Goal: Information Seeking & Learning: Learn about a topic

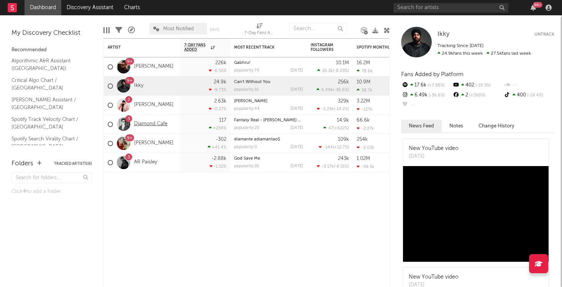
click at [157, 124] on link "Diamond Cafe" at bounding box center [150, 124] width 33 height 7
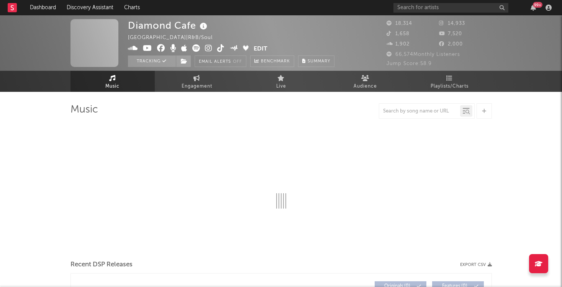
select select "6m"
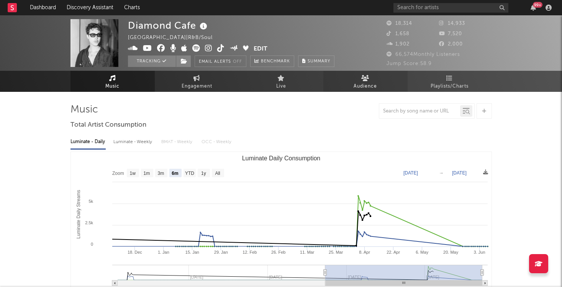
click at [355, 87] on span "Audience" at bounding box center [364, 86] width 23 height 9
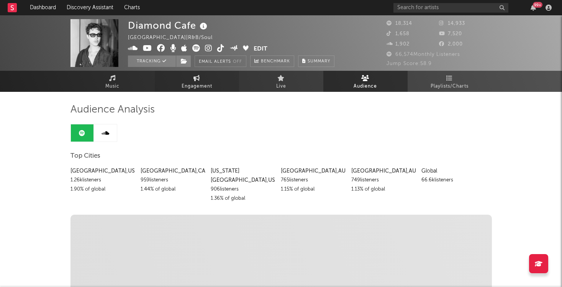
click at [189, 88] on span "Engagement" at bounding box center [197, 86] width 31 height 9
select select "1w"
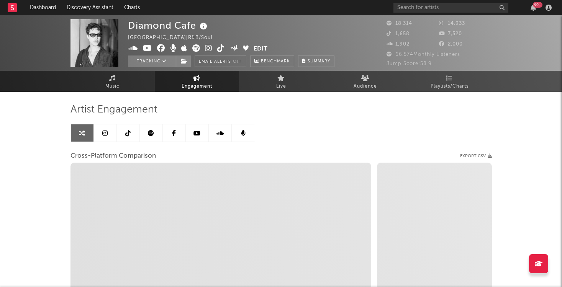
click at [105, 130] on icon at bounding box center [104, 133] width 5 height 6
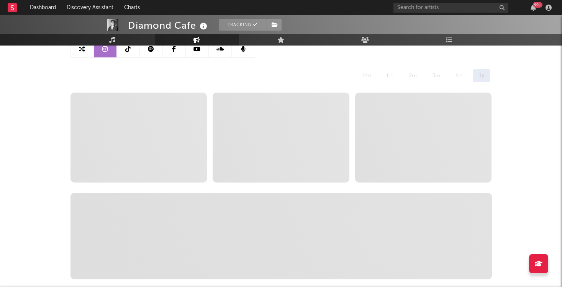
scroll to position [85, 0]
select select "6m"
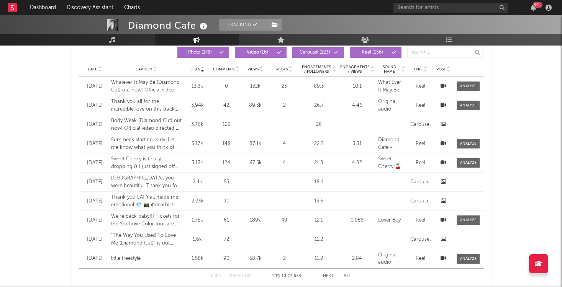
scroll to position [347, 0]
click at [98, 70] on icon at bounding box center [100, 71] width 4 height 3
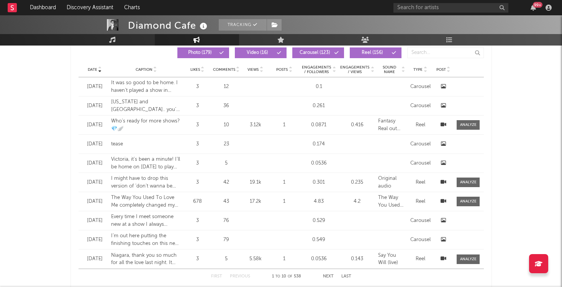
click at [98, 70] on icon at bounding box center [100, 71] width 4 height 3
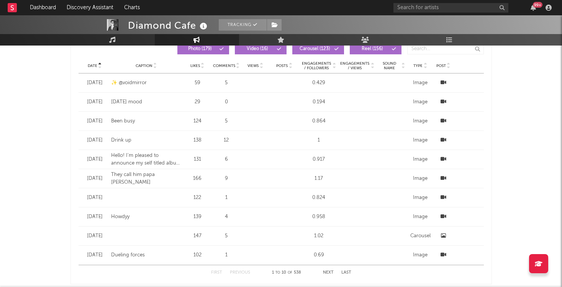
scroll to position [400, 0]
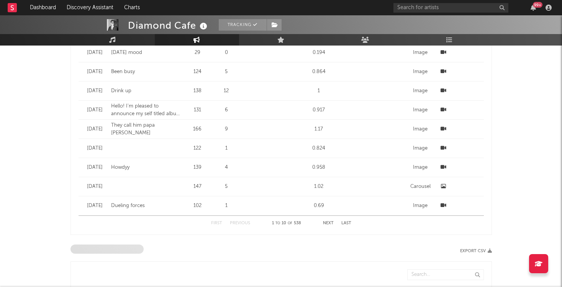
click at [327, 224] on button "Next" at bounding box center [328, 223] width 11 height 4
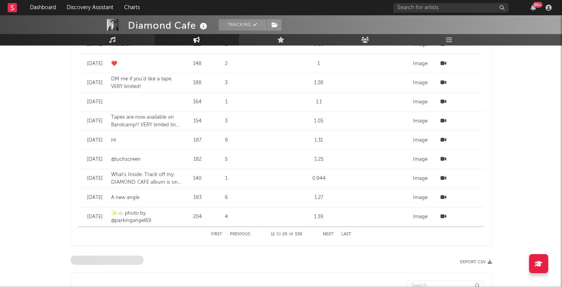
scroll to position [388, 0]
click at [328, 236] on button "Next" at bounding box center [328, 235] width 11 height 4
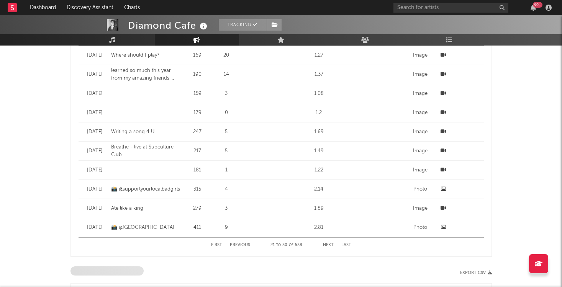
scroll to position [391, 0]
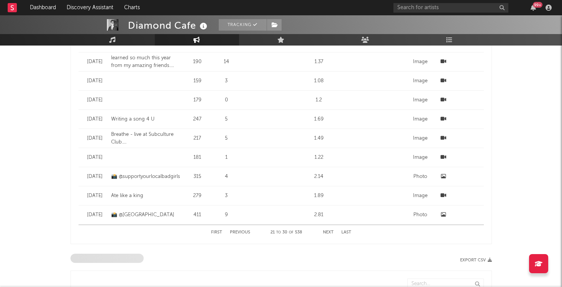
click at [329, 233] on button "Next" at bounding box center [328, 233] width 11 height 4
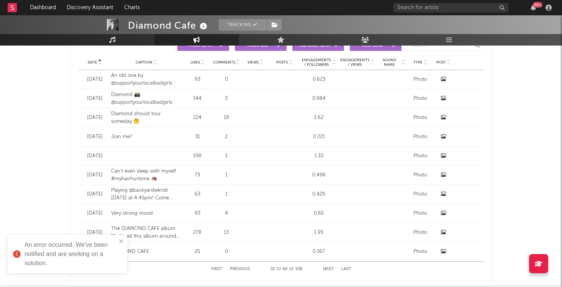
scroll to position [360, 0]
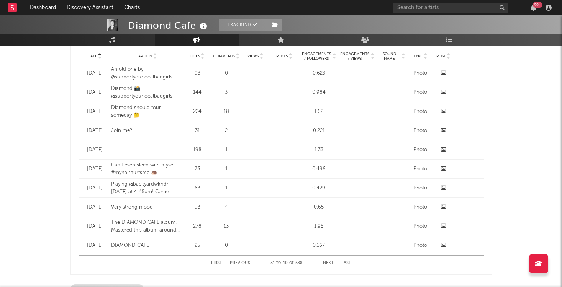
click at [327, 263] on button "Next" at bounding box center [328, 263] width 11 height 4
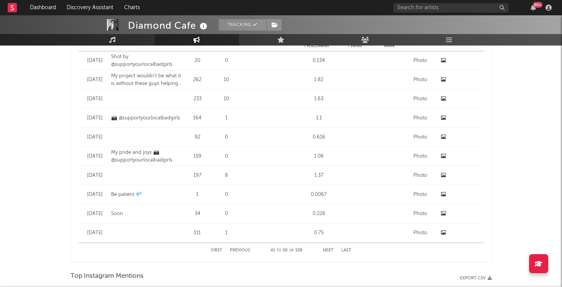
scroll to position [690, 0]
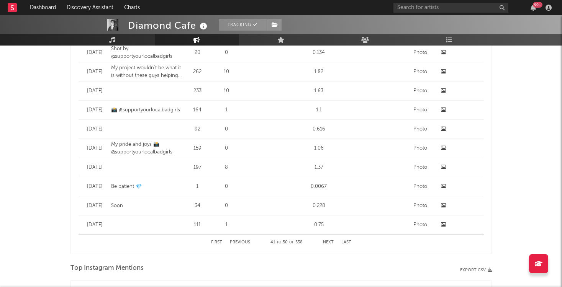
click at [327, 240] on div "First Previous 41 to 50 of 538 Next Last" at bounding box center [281, 242] width 140 height 15
click at [329, 244] on button "Next" at bounding box center [328, 242] width 11 height 4
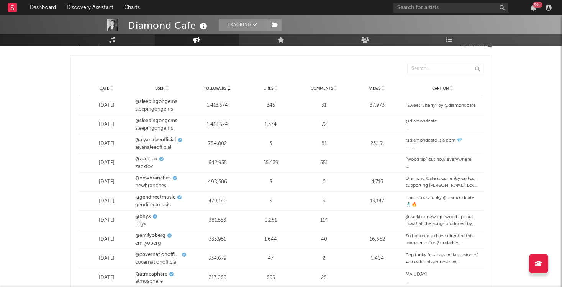
scroll to position [938, 0]
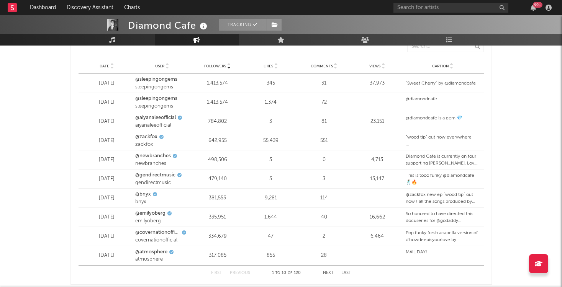
click at [113, 68] on icon at bounding box center [112, 67] width 4 height 3
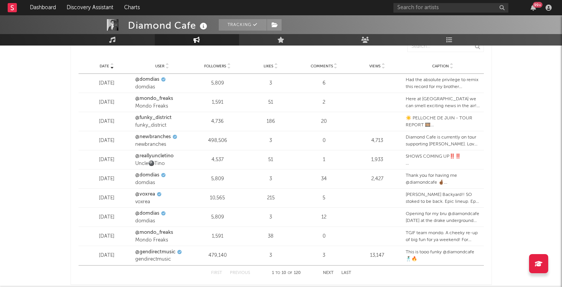
click at [113, 68] on icon at bounding box center [112, 67] width 4 height 3
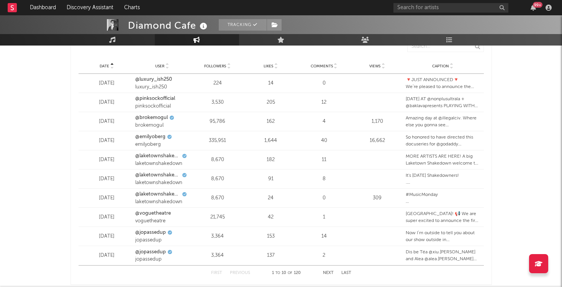
scroll to position [957, 0]
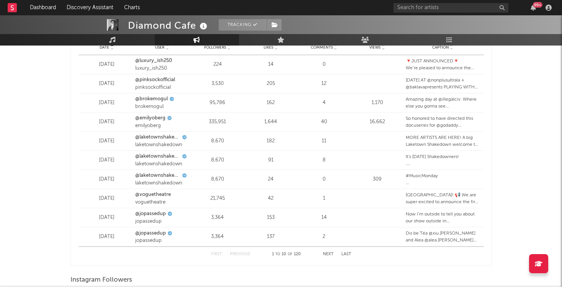
click at [328, 254] on button "Next" at bounding box center [328, 254] width 11 height 4
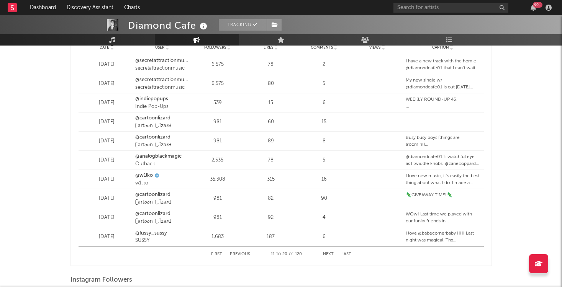
click at [328, 254] on button "Next" at bounding box center [328, 254] width 11 height 4
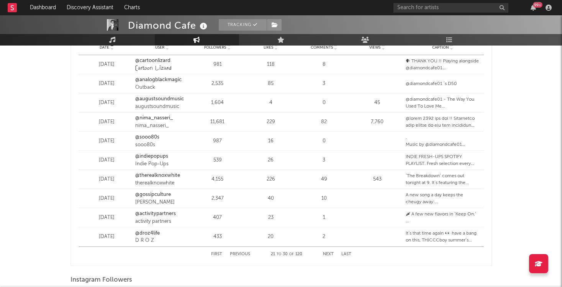
click at [329, 254] on button "Next" at bounding box center [328, 254] width 11 height 4
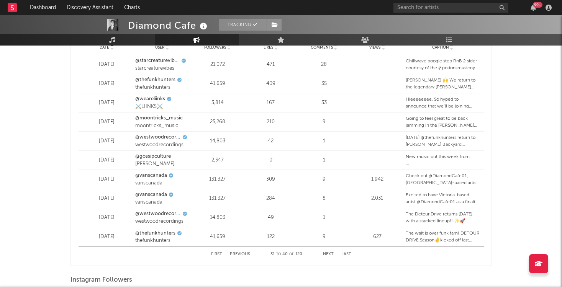
click at [329, 254] on button "Next" at bounding box center [328, 254] width 11 height 4
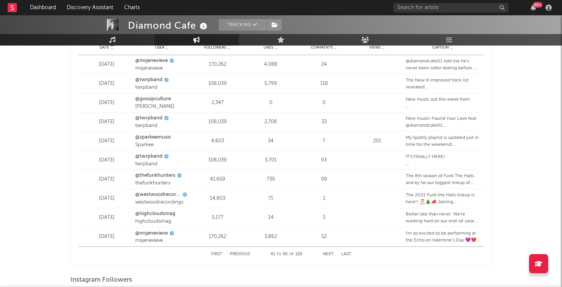
click at [329, 254] on button "Next" at bounding box center [328, 254] width 11 height 4
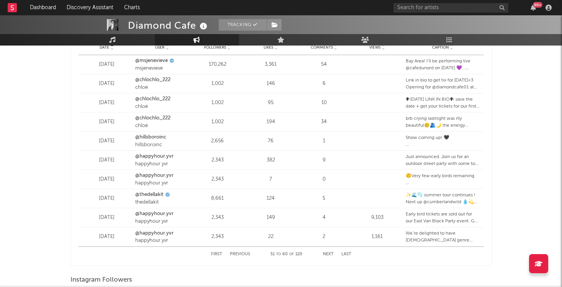
click at [329, 254] on button "Next" at bounding box center [328, 254] width 11 height 4
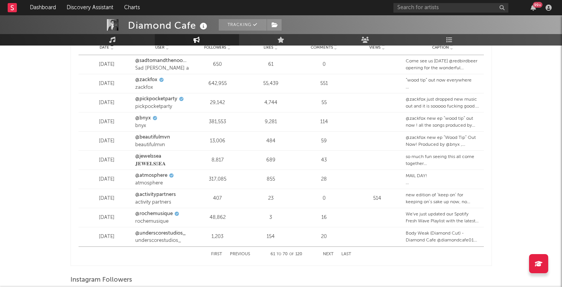
click at [329, 254] on button "Next" at bounding box center [328, 254] width 11 height 4
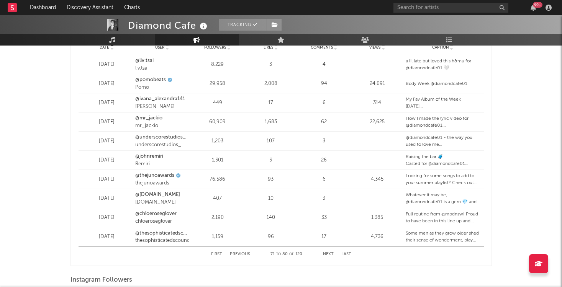
click at [329, 254] on button "Next" at bounding box center [328, 254] width 11 height 4
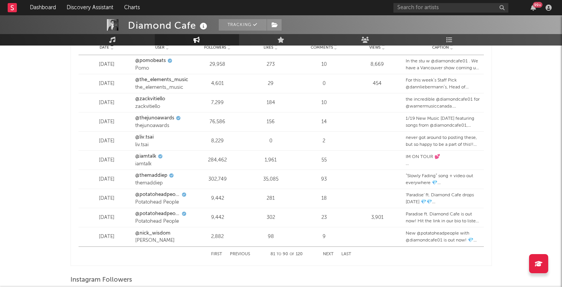
click at [329, 254] on button "Next" at bounding box center [328, 254] width 11 height 4
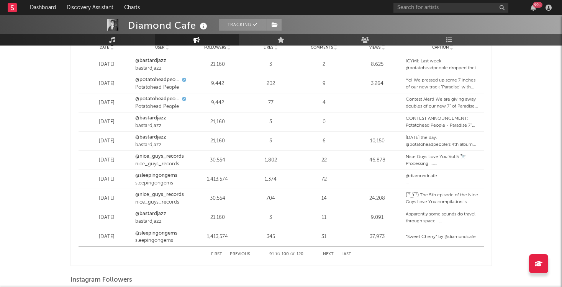
click at [329, 254] on button "Next" at bounding box center [328, 254] width 11 height 4
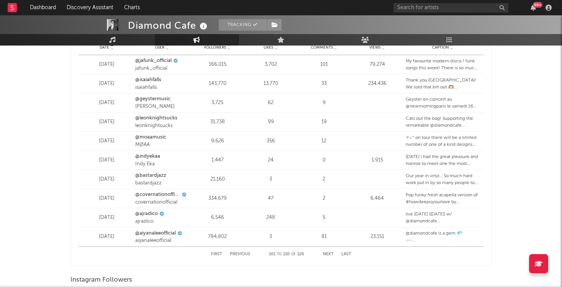
click at [329, 254] on button "Next" at bounding box center [328, 254] width 11 height 4
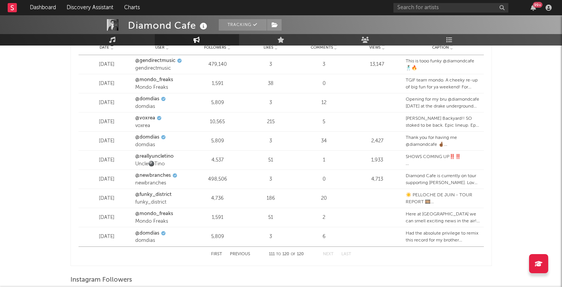
click at [219, 254] on button "First" at bounding box center [216, 254] width 11 height 4
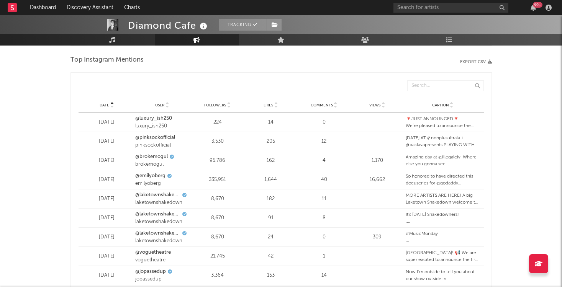
scroll to position [893, 0]
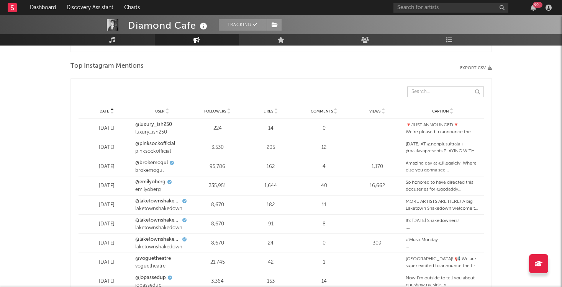
click at [421, 94] on input "text" at bounding box center [445, 92] width 77 height 11
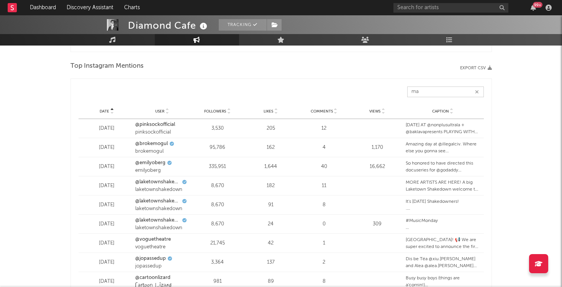
type input "m"
type input "w"
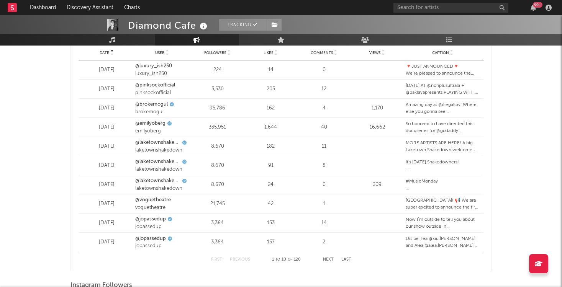
scroll to position [951, 0]
click at [325, 259] on button "Next" at bounding box center [328, 260] width 11 height 4
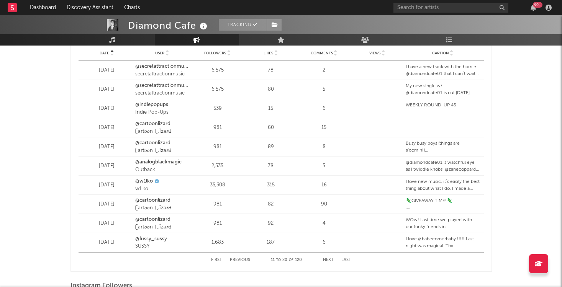
click at [325, 259] on button "Next" at bounding box center [328, 260] width 11 height 4
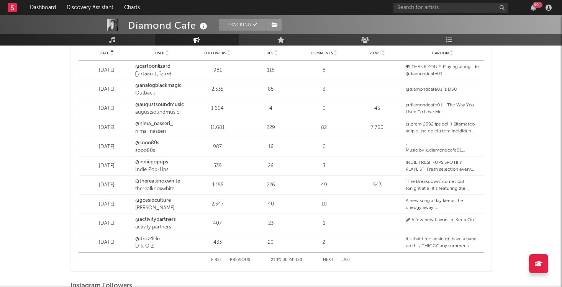
click at [325, 259] on button "Next" at bounding box center [328, 260] width 11 height 4
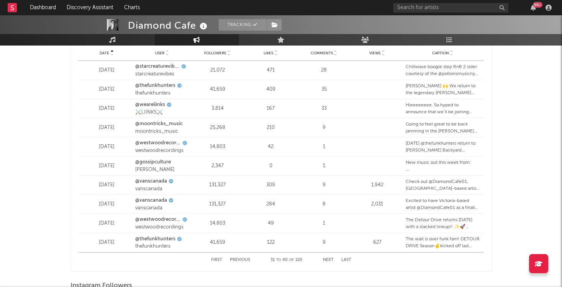
click at [325, 259] on button "Next" at bounding box center [328, 260] width 11 height 4
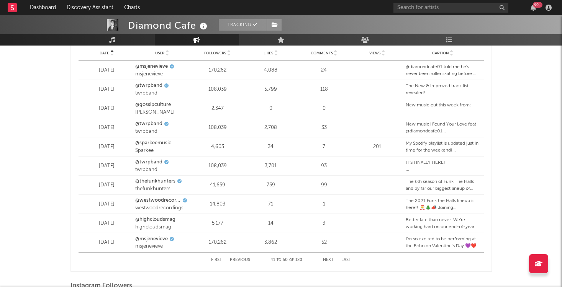
click at [325, 259] on button "Next" at bounding box center [328, 260] width 11 height 4
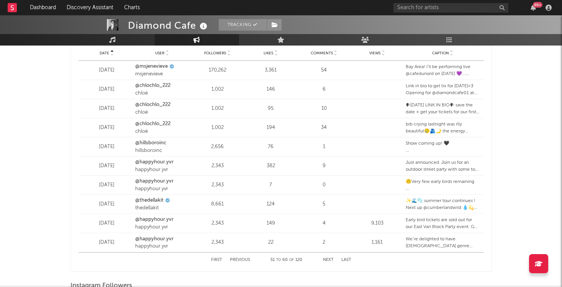
click at [324, 260] on button "Next" at bounding box center [328, 260] width 11 height 4
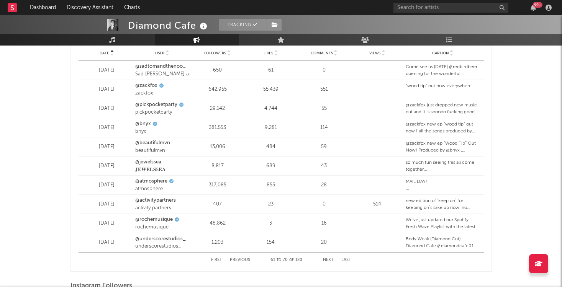
click at [159, 237] on link "@underscorestudios_" at bounding box center [160, 239] width 51 height 8
click at [326, 262] on div "First Previous 61 to 70 of 120 Next Last" at bounding box center [281, 260] width 140 height 15
click at [325, 258] on button "Next" at bounding box center [328, 260] width 11 height 4
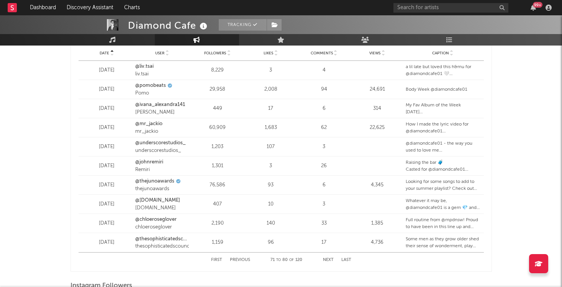
click at [325, 259] on button "Next" at bounding box center [328, 260] width 11 height 4
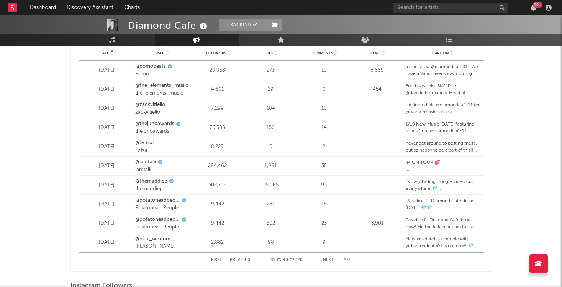
click at [325, 259] on button "Next" at bounding box center [328, 260] width 11 height 4
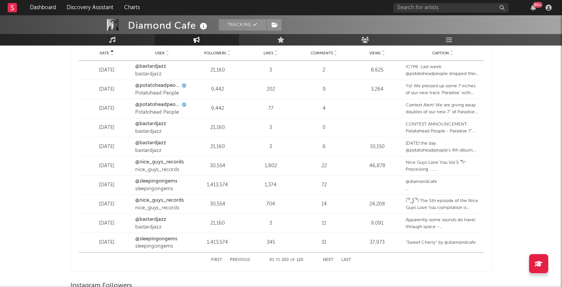
click at [325, 259] on button "Next" at bounding box center [328, 260] width 11 height 4
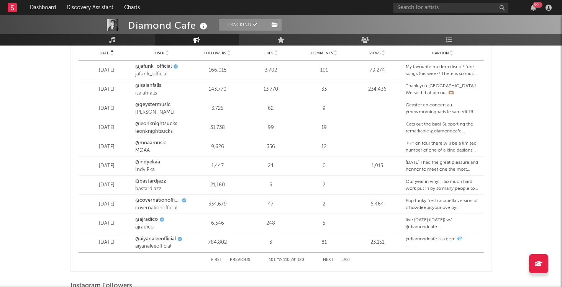
click at [325, 259] on button "Next" at bounding box center [328, 260] width 11 height 4
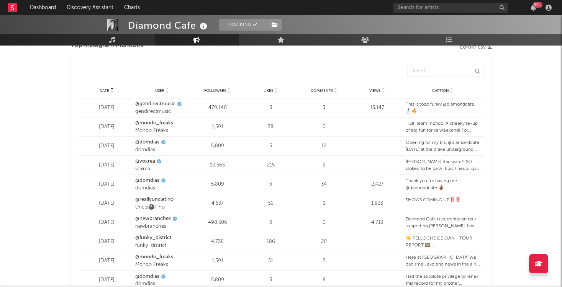
scroll to position [911, 0]
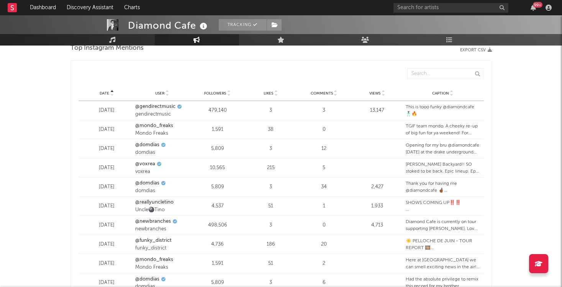
click at [112, 91] on icon at bounding box center [112, 91] width 4 height 3
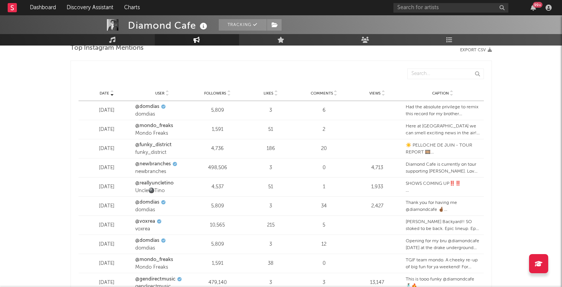
click at [112, 91] on icon at bounding box center [112, 91] width 4 height 3
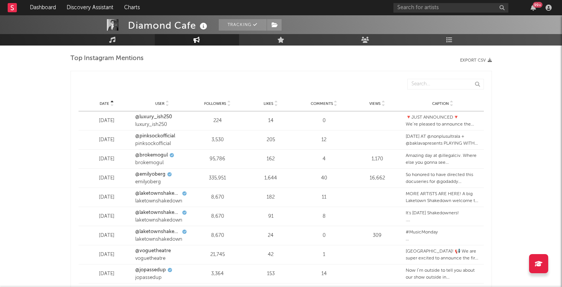
scroll to position [905, 0]
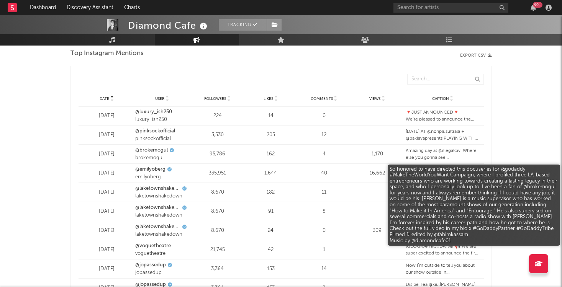
click at [416, 175] on div "So honored to have directed this docuseries for @godaddy #MakeTheWorldYouWant C…" at bounding box center [443, 174] width 74 height 14
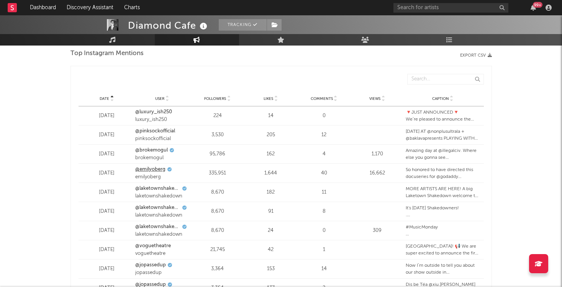
click at [150, 167] on link "@emilyoberg" at bounding box center [150, 170] width 30 height 8
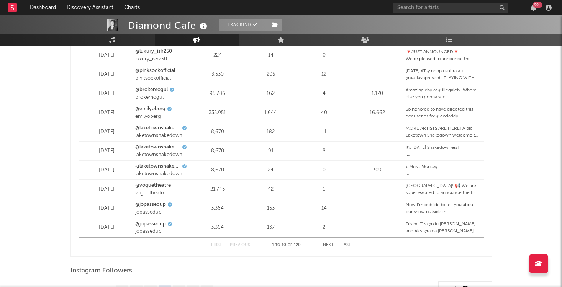
scroll to position [966, 0]
click at [325, 246] on button "Next" at bounding box center [328, 245] width 11 height 4
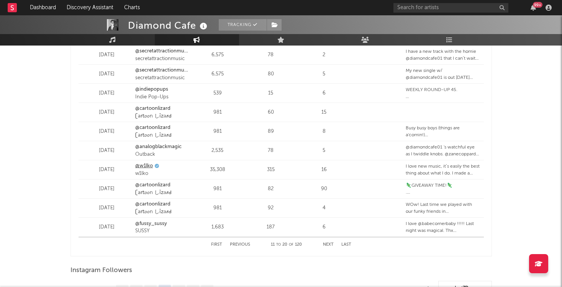
click at [147, 167] on link "@w1lko" at bounding box center [144, 166] width 18 height 8
